Goal: Task Accomplishment & Management: Complete application form

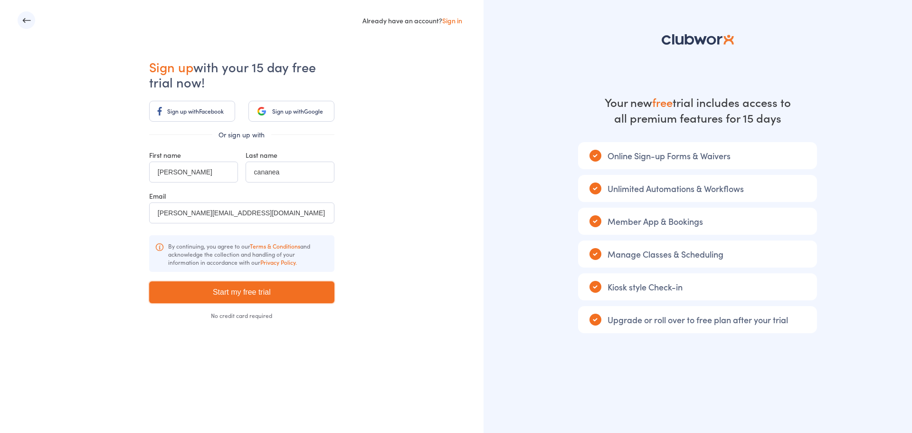
click at [239, 296] on input "Start my free trial" at bounding box center [241, 292] width 185 height 22
type input "Please wait ..."
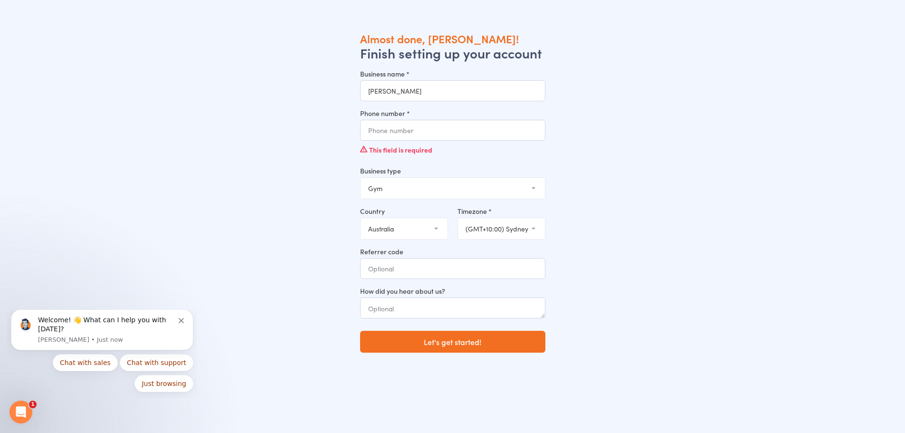
type input "[PERSON_NAME]"
click at [434, 130] on input "Phone number *" at bounding box center [452, 130] width 185 height 21
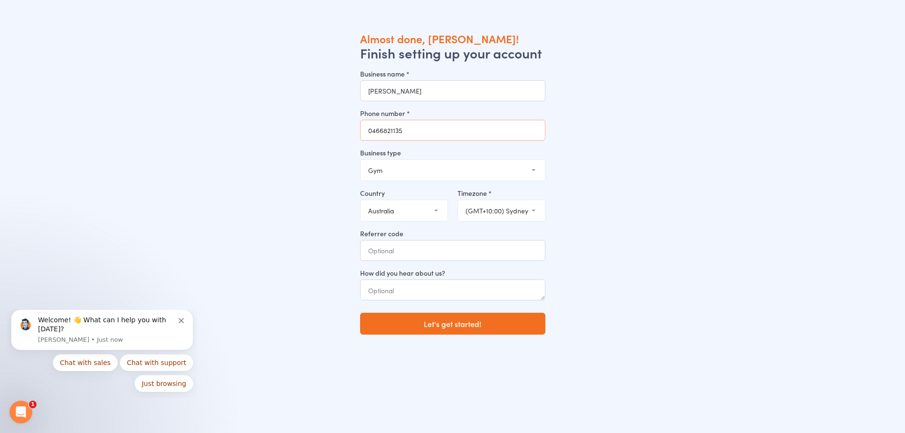
type input "0466821135"
click at [436, 165] on select "Gym Studio Martial Arts Yoga School Dance School Pole Dance Personal Trainer Cr…" at bounding box center [453, 170] width 184 height 21
drag, startPoint x: 339, startPoint y: 187, endPoint x: 424, endPoint y: 235, distance: 97.8
click at [424, 235] on div "Almost done, [PERSON_NAME]! Finish setting up your account Business name * [PER…" at bounding box center [452, 247] width 841 height 433
click at [394, 167] on select "Gym Studio Martial Arts Yoga School Dance School Pole Dance Personal Trainer Cr…" at bounding box center [453, 170] width 184 height 21
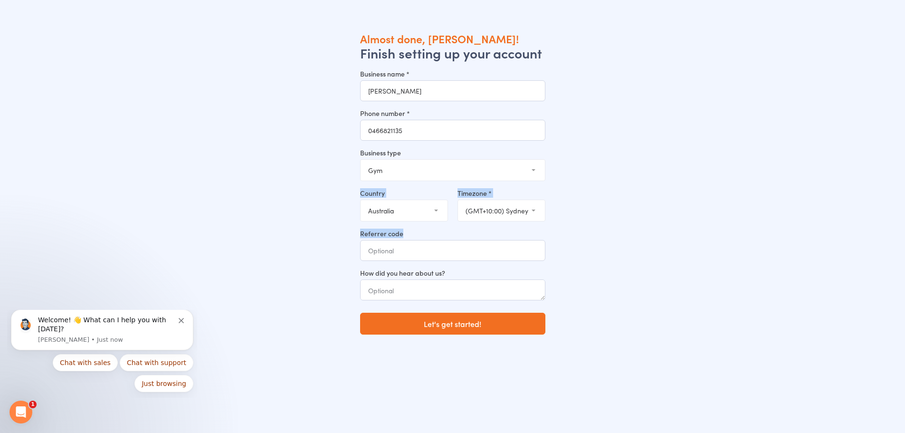
select select "8"
click at [361, 160] on select "Gym Studio Martial Arts Yoga School Dance School Pole Dance Personal Trainer Cr…" at bounding box center [453, 170] width 184 height 21
click at [295, 234] on div "Almost done, [PERSON_NAME]! Finish setting up your account Business name * [PER…" at bounding box center [452, 247] width 841 height 433
click at [373, 253] on input "Referrer code" at bounding box center [452, 250] width 185 height 21
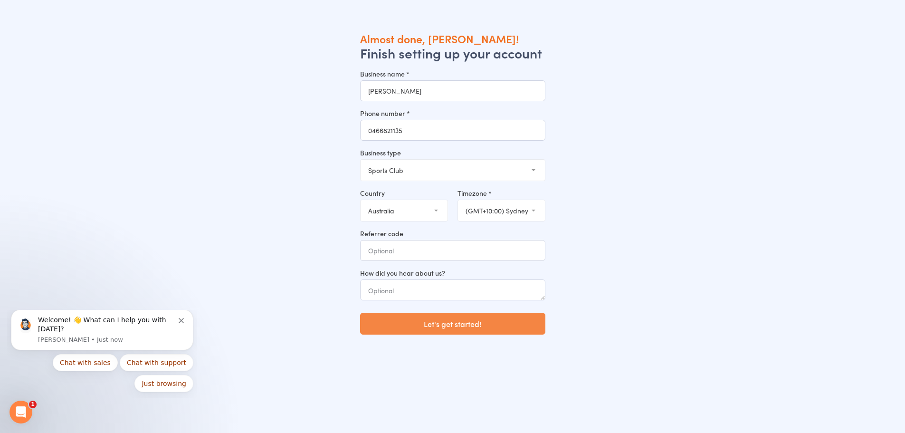
click at [391, 321] on button "Let's get started!" at bounding box center [452, 324] width 185 height 22
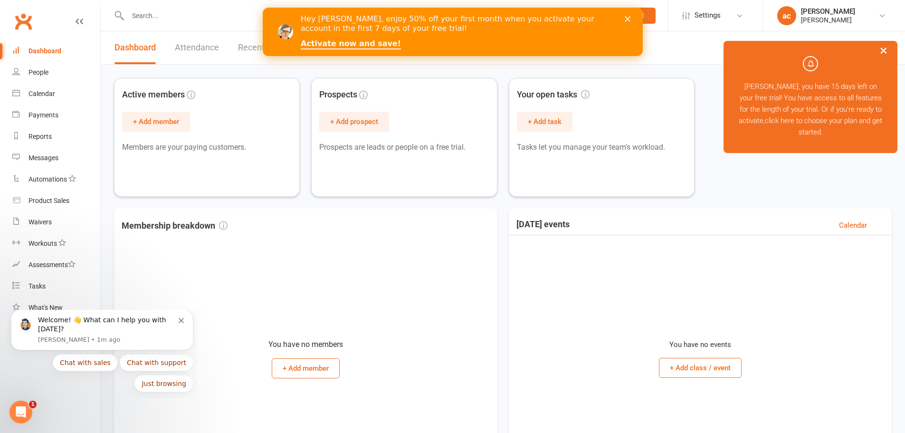
click at [627, 15] on div "Hey arthur, enjoy 50% off your first month when you activate your account in th…" at bounding box center [452, 31] width 380 height 41
click at [626, 19] on polygon "Close" at bounding box center [627, 19] width 6 height 6
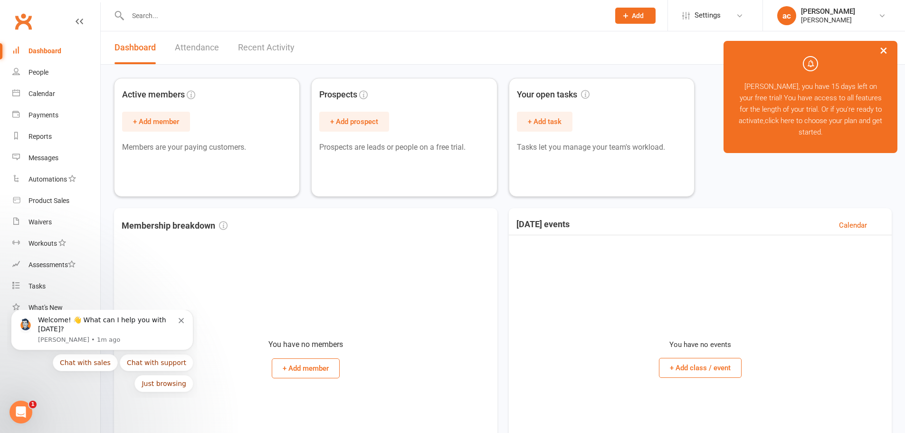
click at [10, 418] on html at bounding box center [21, 412] width 23 height 23
click at [23, 410] on icon "Open Intercom Messenger" at bounding box center [21, 412] width 16 height 16
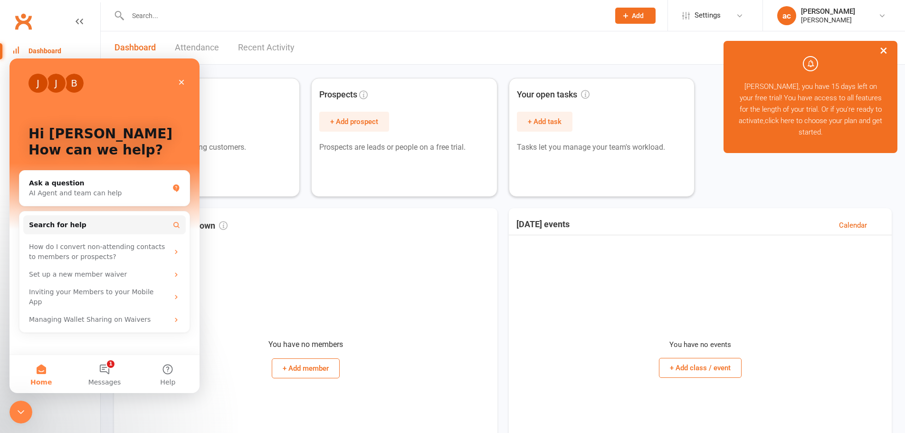
click at [183, 81] on icon "Close" at bounding box center [181, 82] width 5 height 5
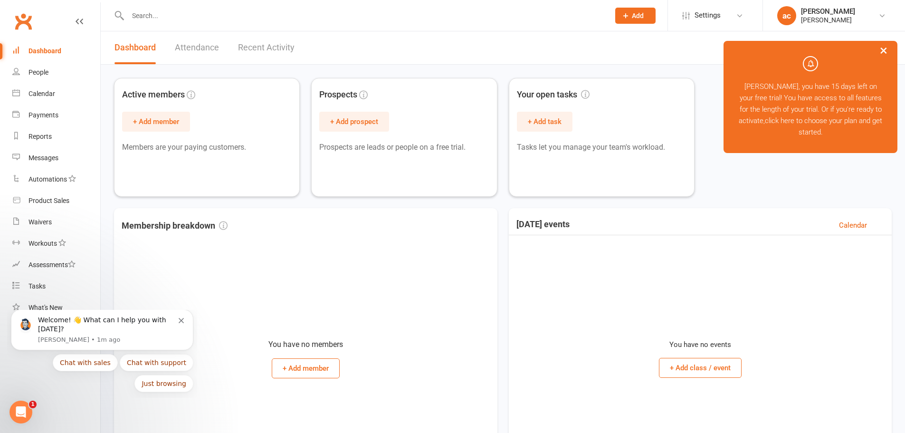
click at [805, 22] on div "arthur cananea" at bounding box center [828, 20] width 54 height 9
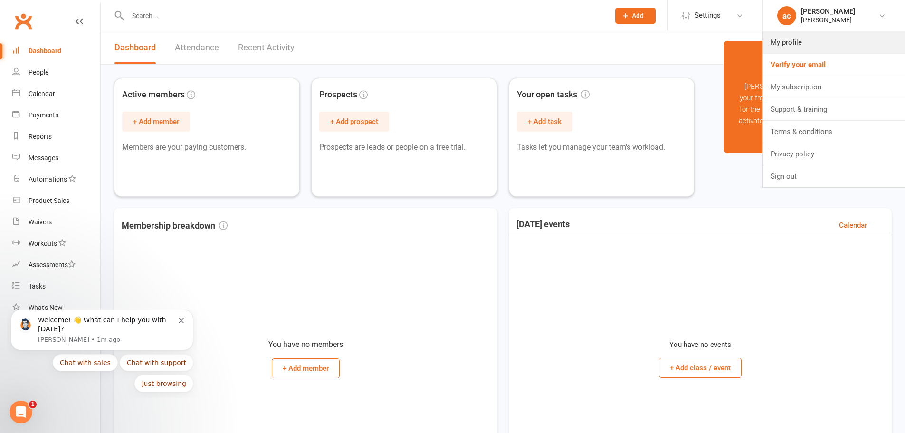
click at [794, 39] on link "My profile" at bounding box center [834, 42] width 142 height 22
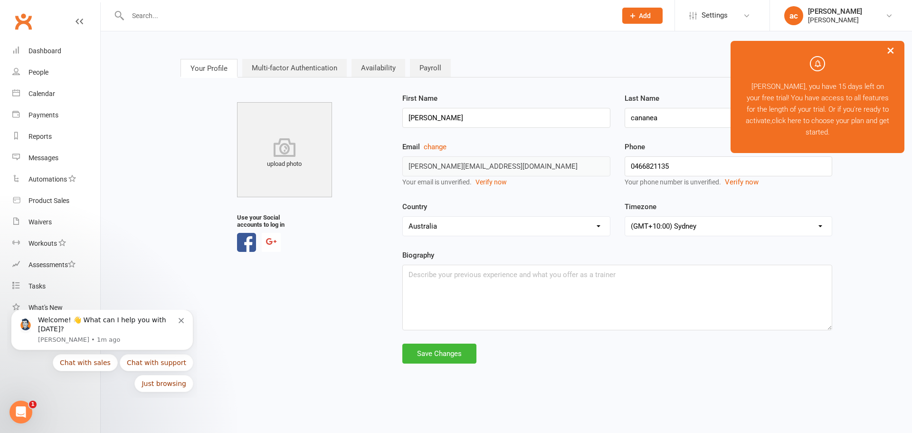
click at [342, 65] on link "Multi-factor Authentication" at bounding box center [294, 68] width 105 height 18
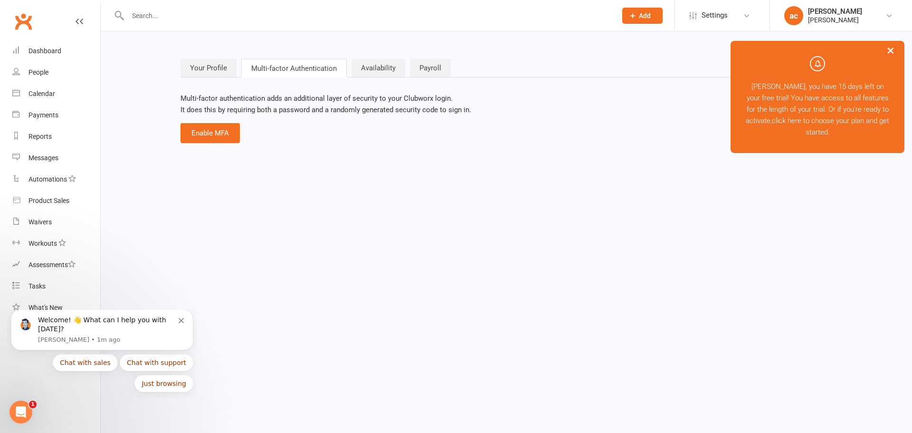
click at [359, 64] on link "Availability" at bounding box center [379, 68] width 54 height 18
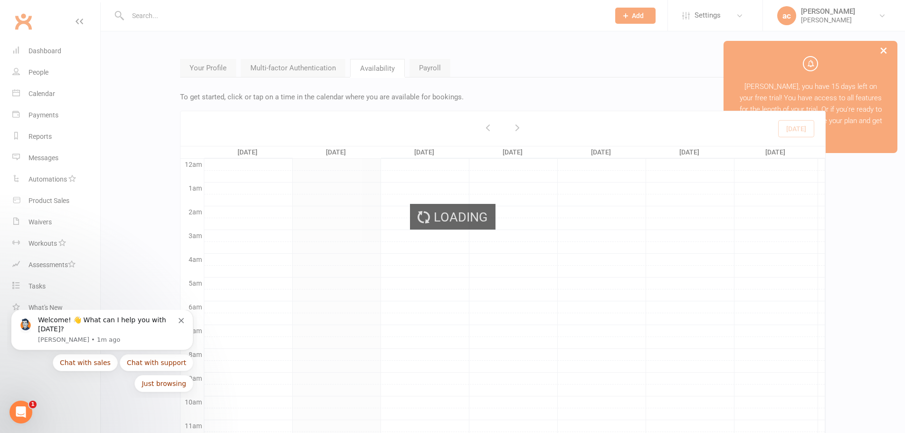
scroll to position [100, 0]
